Goal: Information Seeking & Learning: Learn about a topic

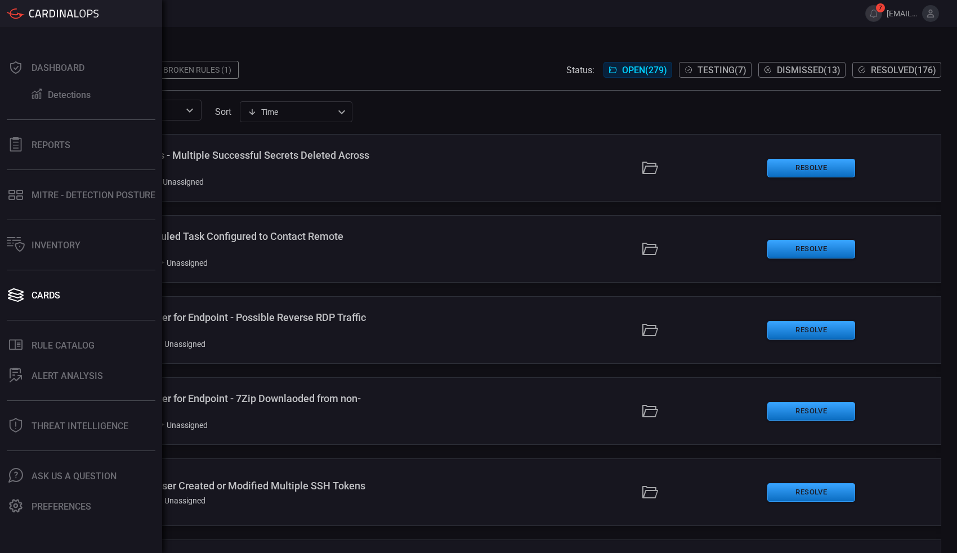
click at [109, 194] on div "MITRE - Detection Posture" at bounding box center [94, 195] width 124 height 11
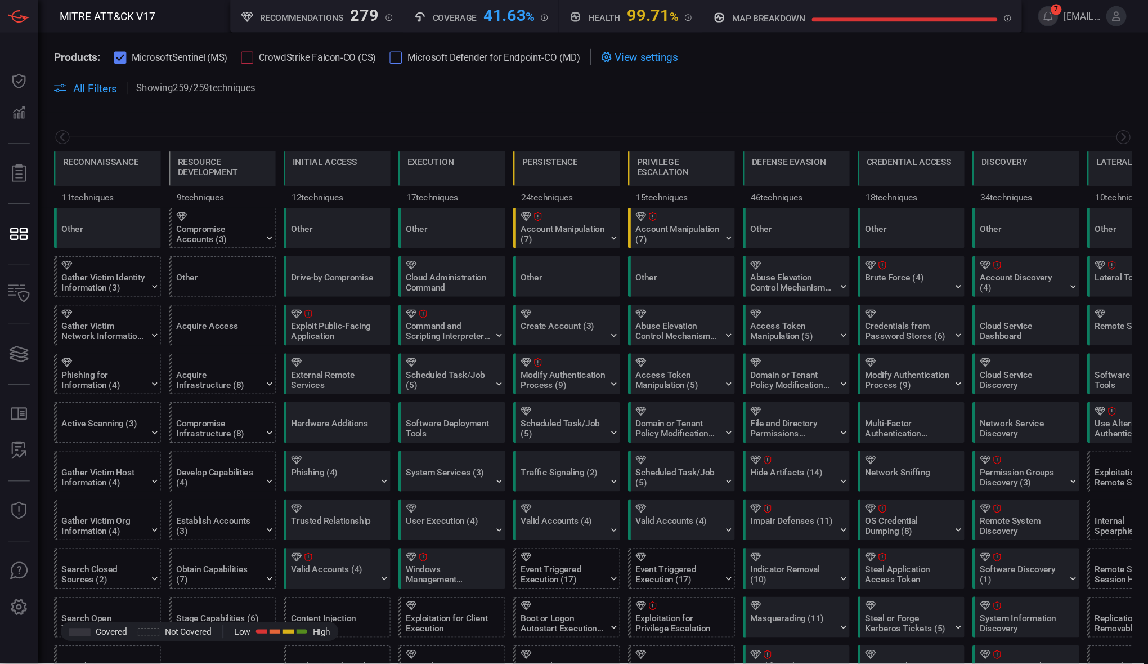
scroll to position [0, 147]
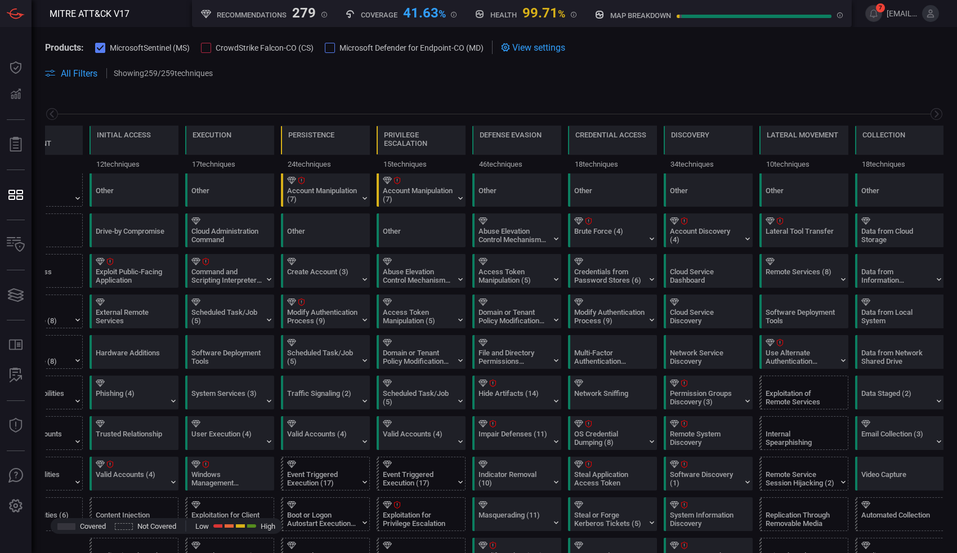
type button "/mitremap"
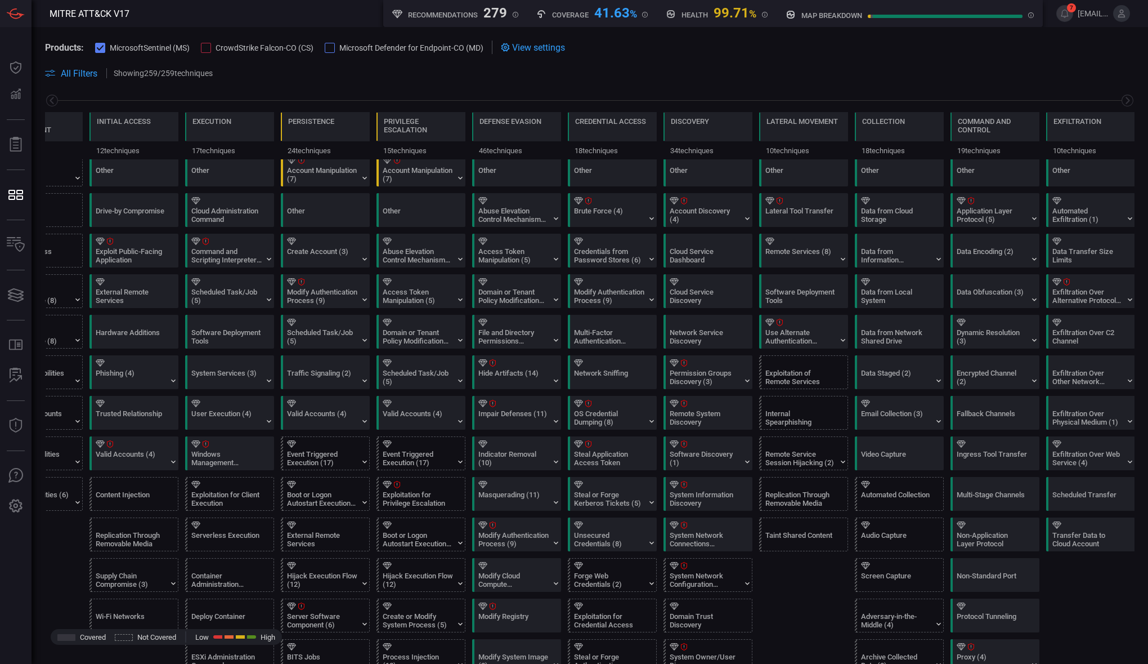
scroll to position [0, 0]
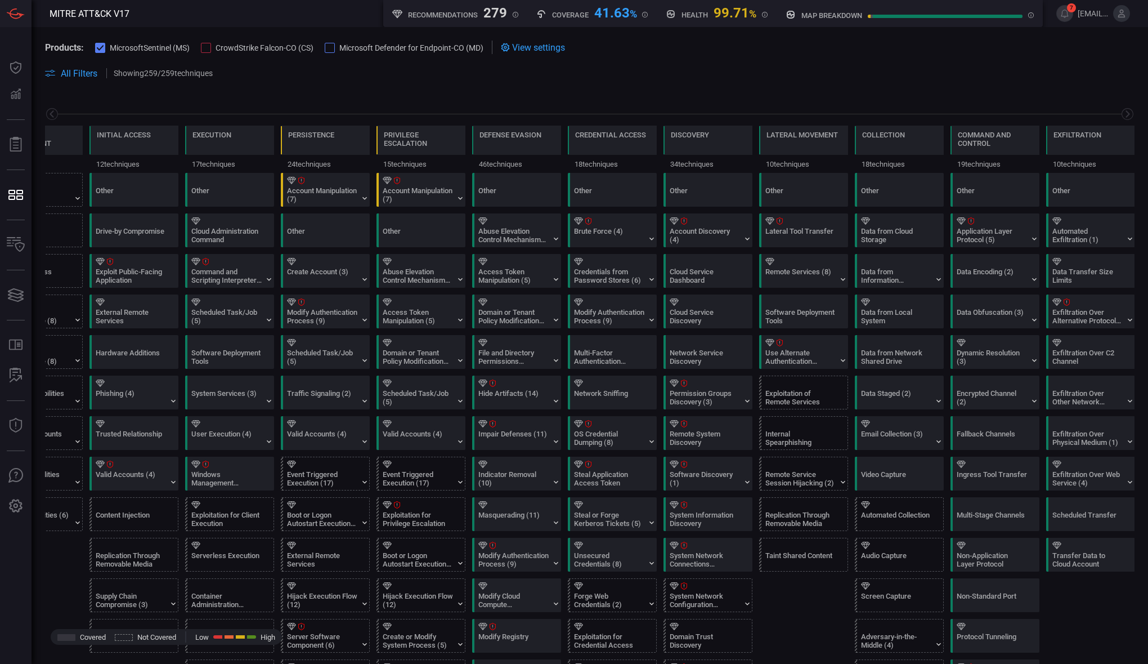
click at [956, 435] on div "Exfiltration Over Physical Medium (1)" at bounding box center [1087, 437] width 70 height 17
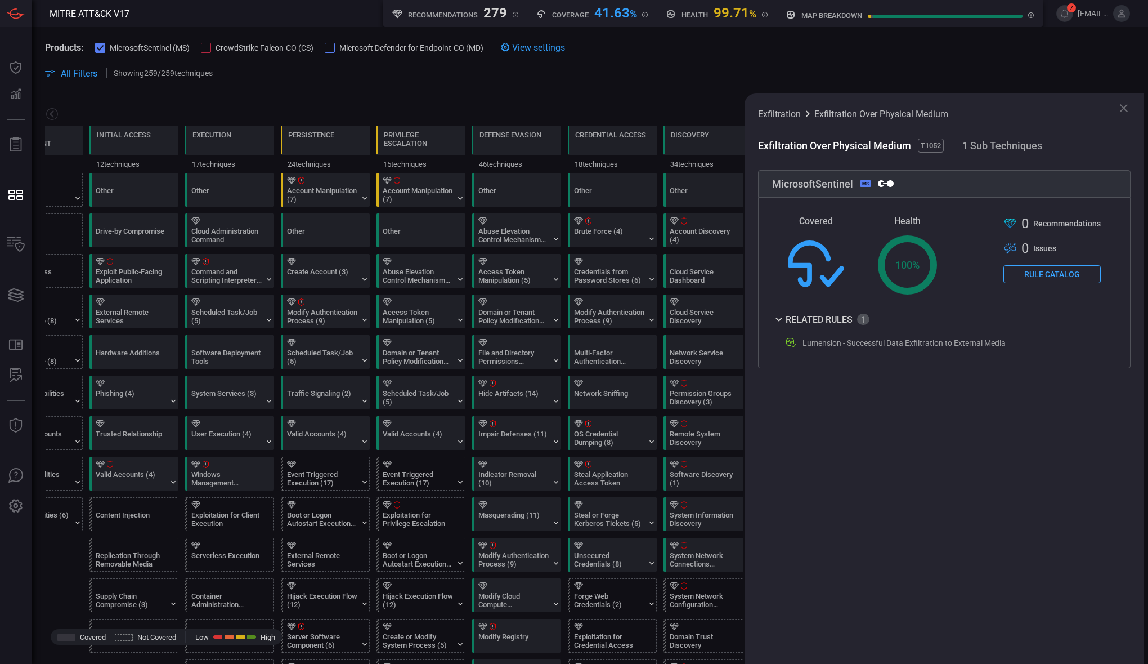
click at [956, 102] on icon at bounding box center [1124, 108] width 14 height 14
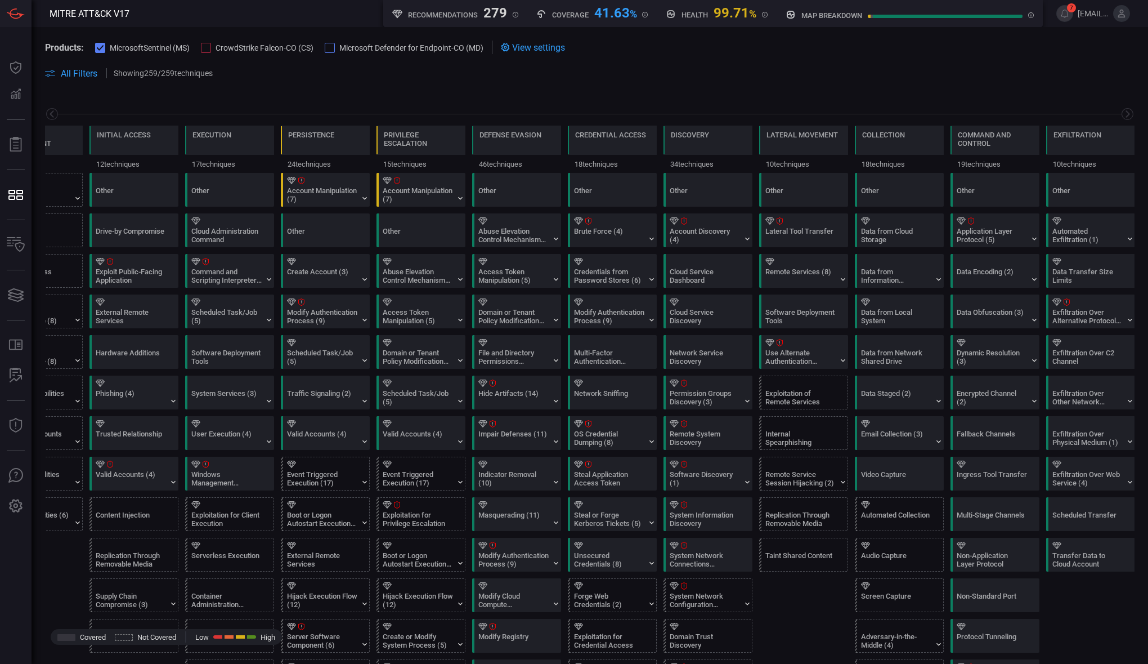
click at [210, 46] on div at bounding box center [206, 48] width 10 height 10
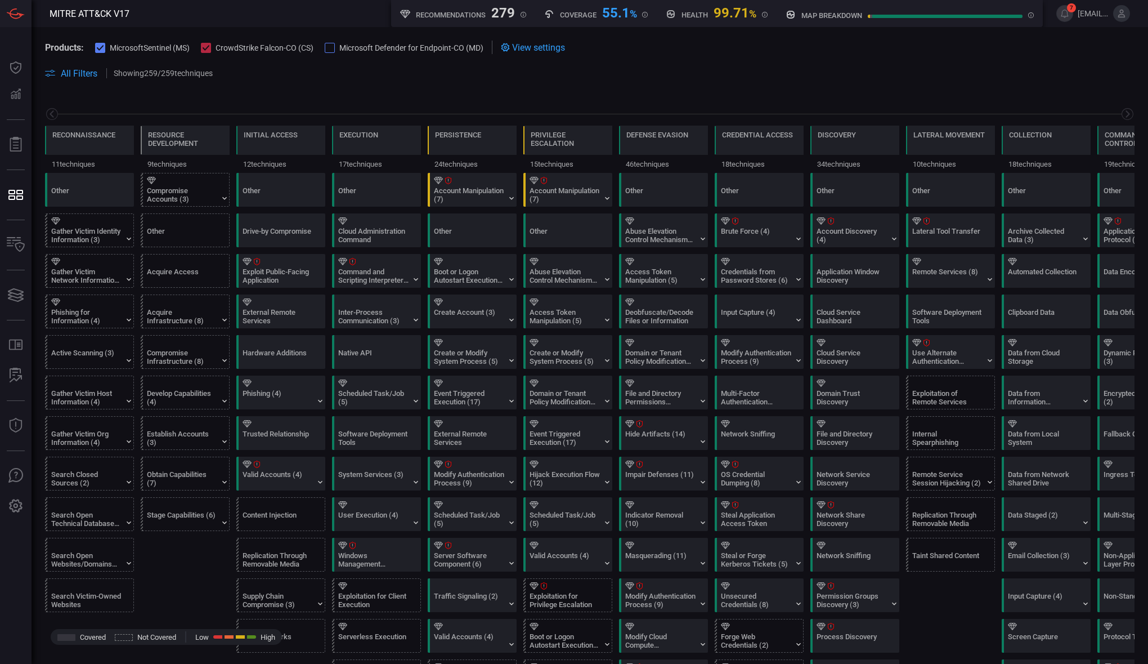
scroll to position [0, 147]
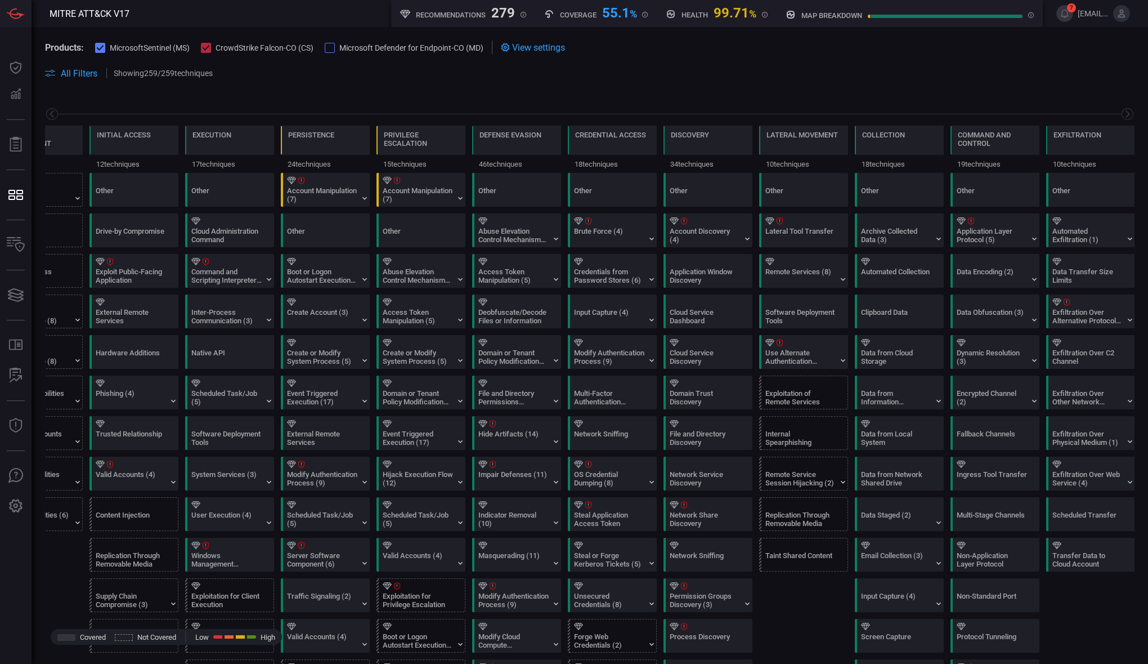
click at [204, 48] on icon at bounding box center [206, 48] width 7 height 6
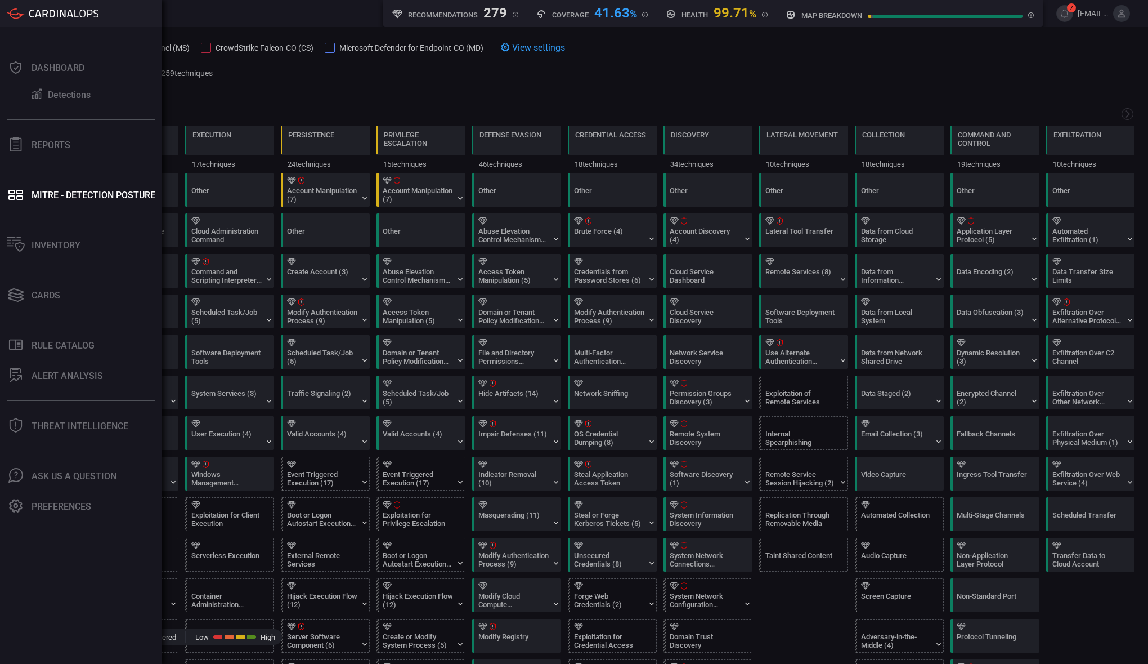
click at [61, 511] on button "Preferences" at bounding box center [79, 505] width 158 height 27
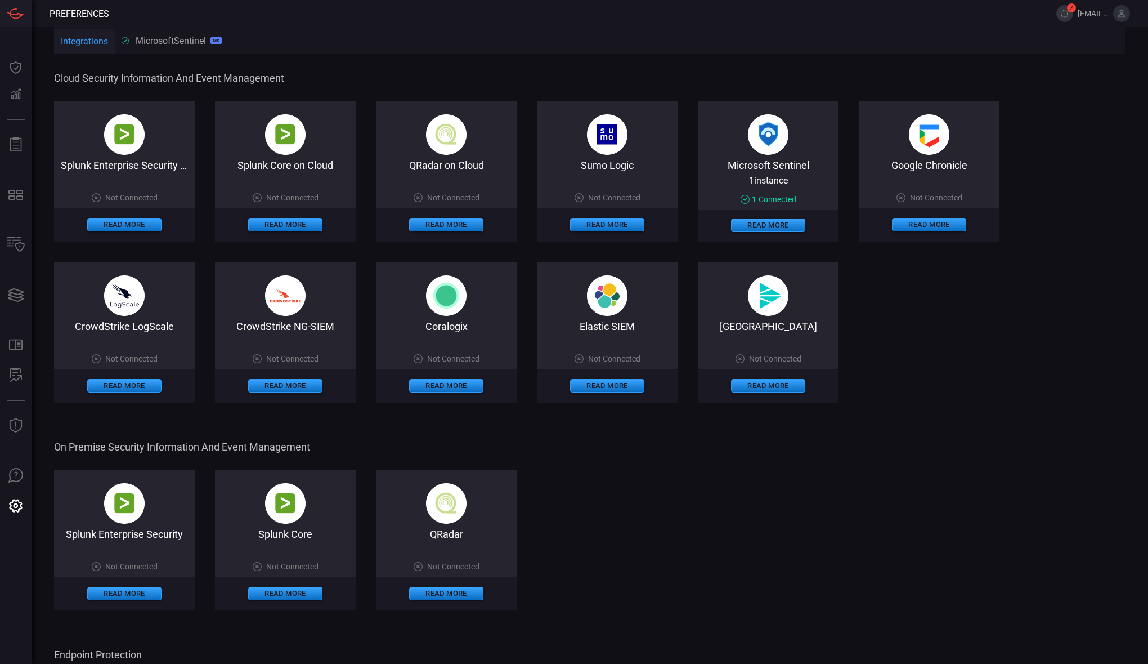
click at [159, 38] on div "MicrosoftSentinel MS" at bounding box center [172, 40] width 100 height 11
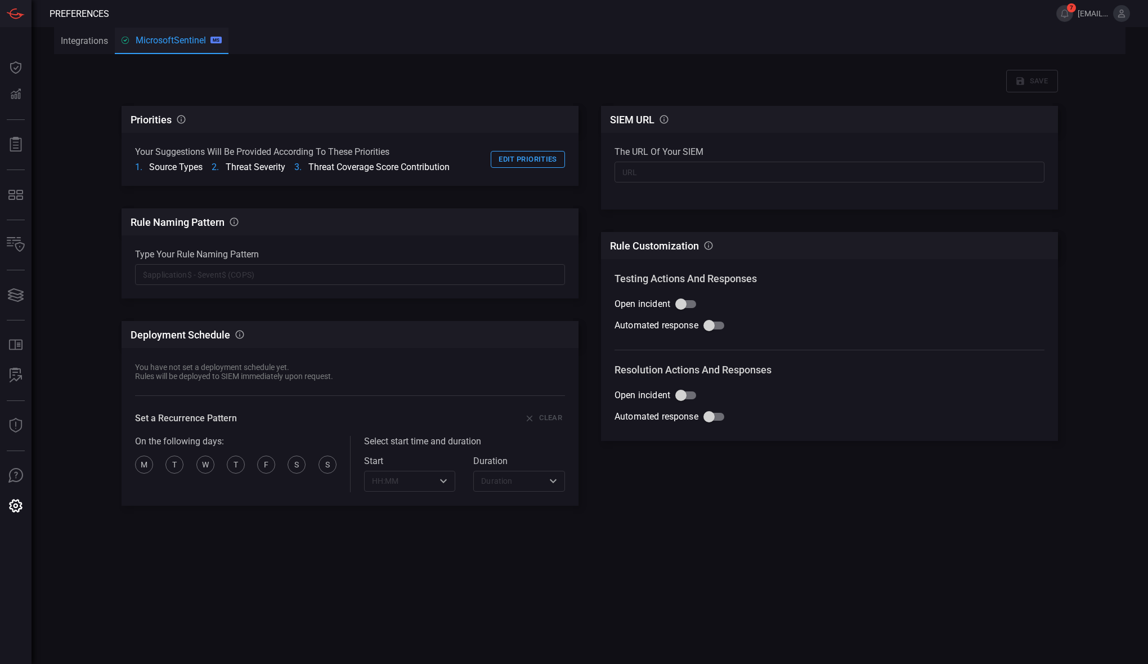
click at [526, 154] on button "Edit priorities" at bounding box center [528, 159] width 74 height 17
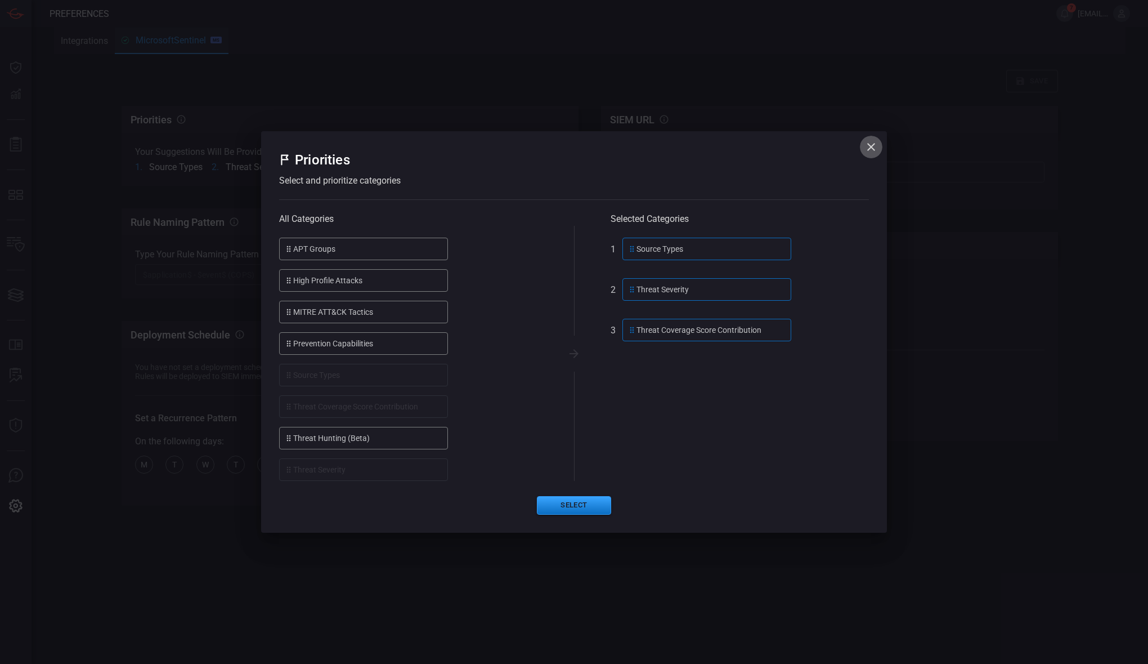
click at [872, 148] on icon "button" at bounding box center [871, 147] width 8 height 8
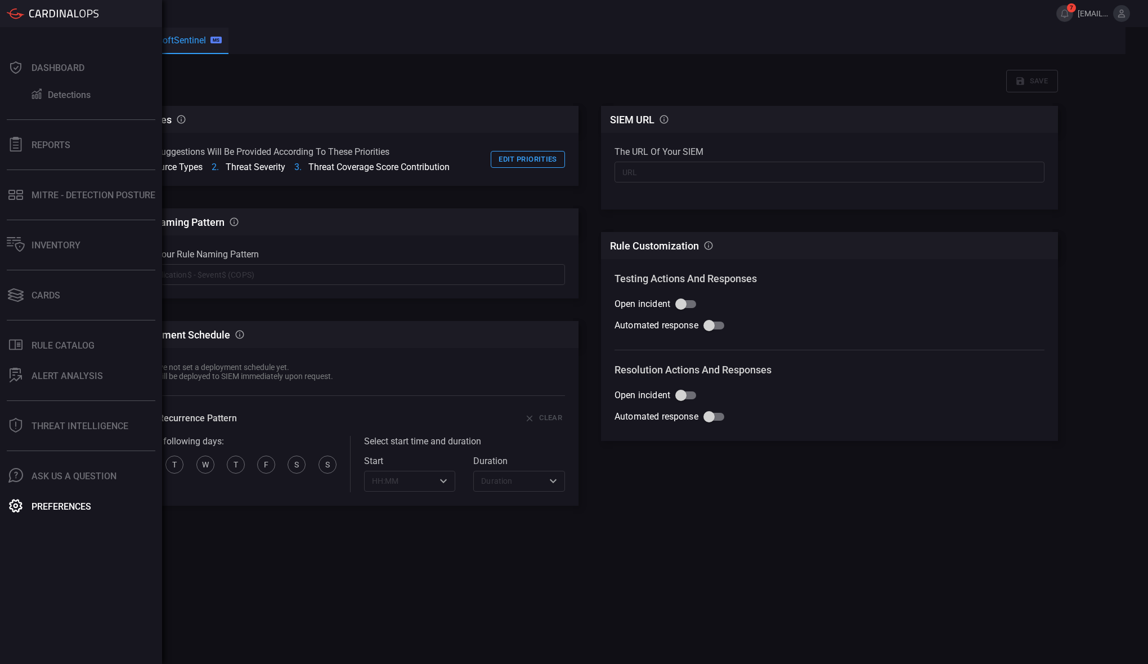
click at [65, 198] on div "MITRE - Detection Posture" at bounding box center [94, 195] width 124 height 11
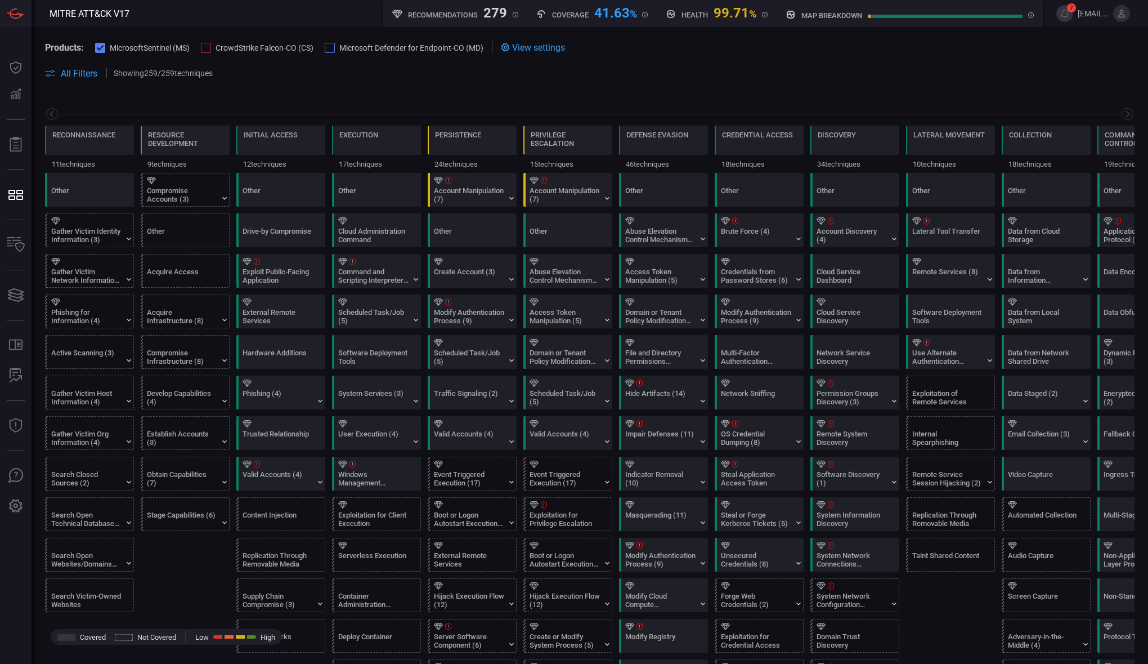
scroll to position [0, 147]
